Goal: Use online tool/utility: Utilize a website feature to perform a specific function

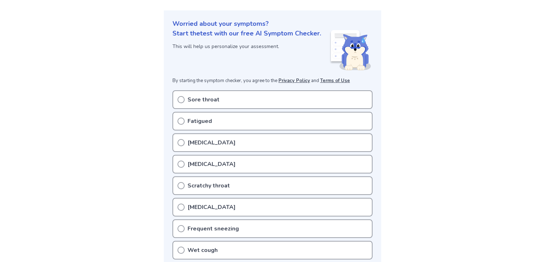
scroll to position [89, 0]
click at [210, 99] on p "Sore throat" at bounding box center [203, 99] width 32 height 9
click at [178, 98] on icon at bounding box center [180, 99] width 7 height 7
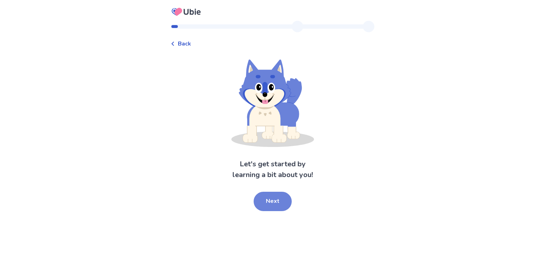
click at [271, 209] on button "Next" at bounding box center [272, 201] width 38 height 19
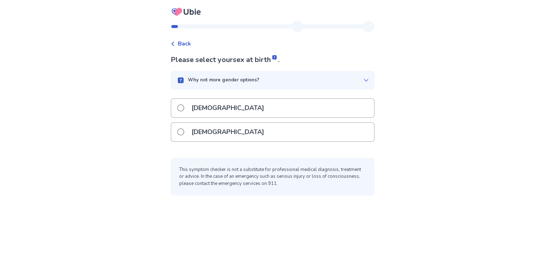
click at [221, 144] on div "[DEMOGRAPHIC_DATA]" at bounding box center [273, 134] width 204 height 24
click at [212, 139] on p "[DEMOGRAPHIC_DATA]" at bounding box center [227, 132] width 81 height 18
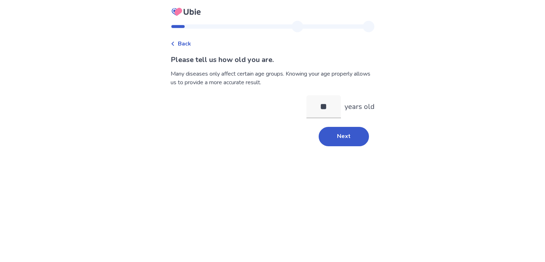
type input "*"
click at [344, 129] on button "Next" at bounding box center [343, 136] width 50 height 19
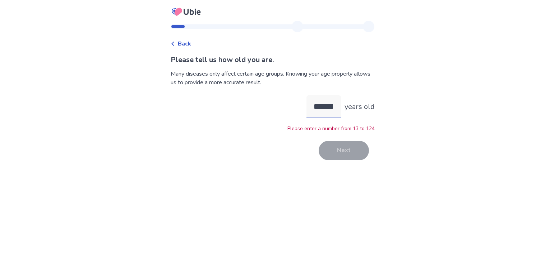
click at [326, 104] on input "******" at bounding box center [323, 107] width 34 height 23
type input "*"
click at [356, 74] on div "Many diseases only affect certain age groups. Knowing your age properly allows …" at bounding box center [273, 78] width 204 height 17
